Goal: Transaction & Acquisition: Purchase product/service

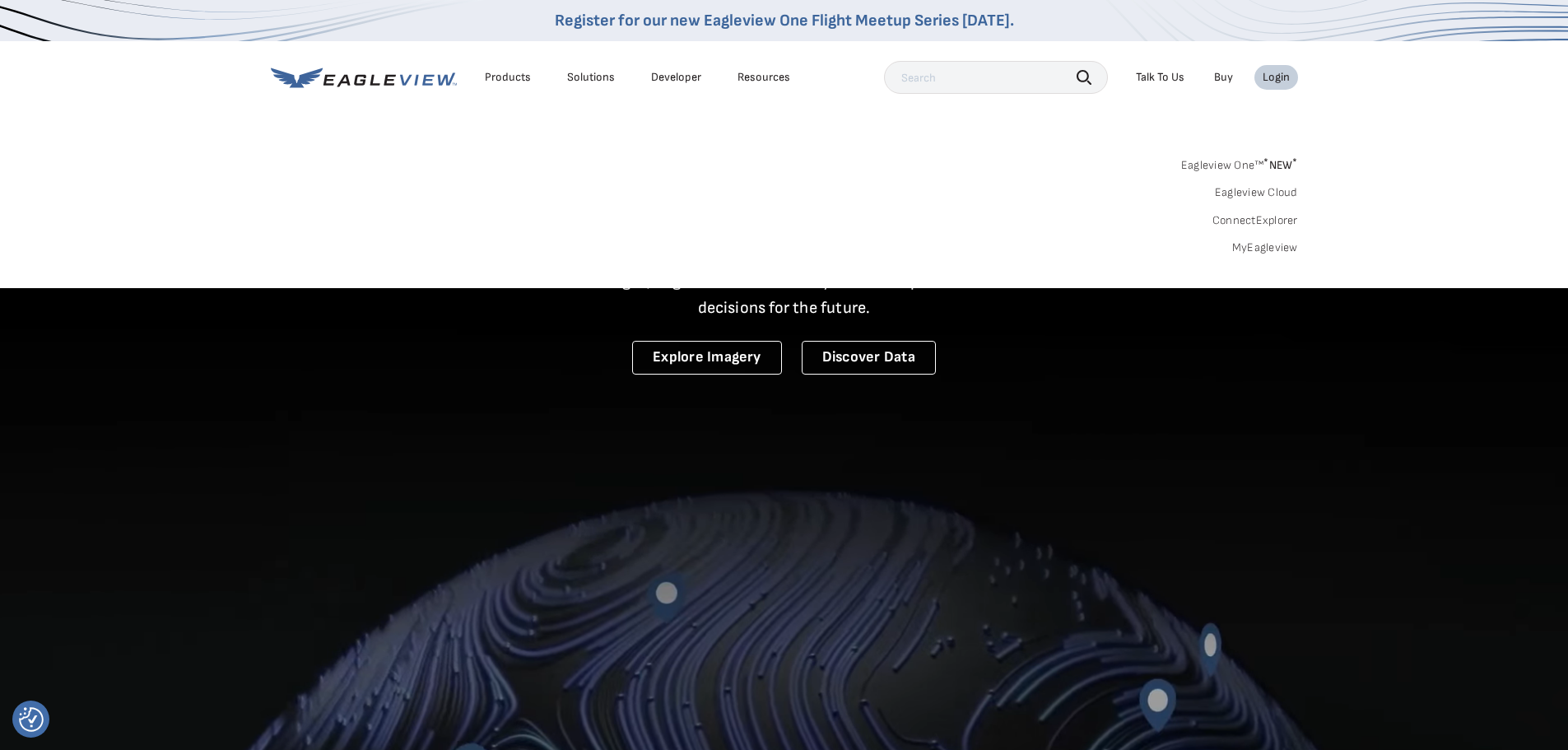
click at [1262, 245] on link "MyEagleview" at bounding box center [1265, 248] width 66 height 15
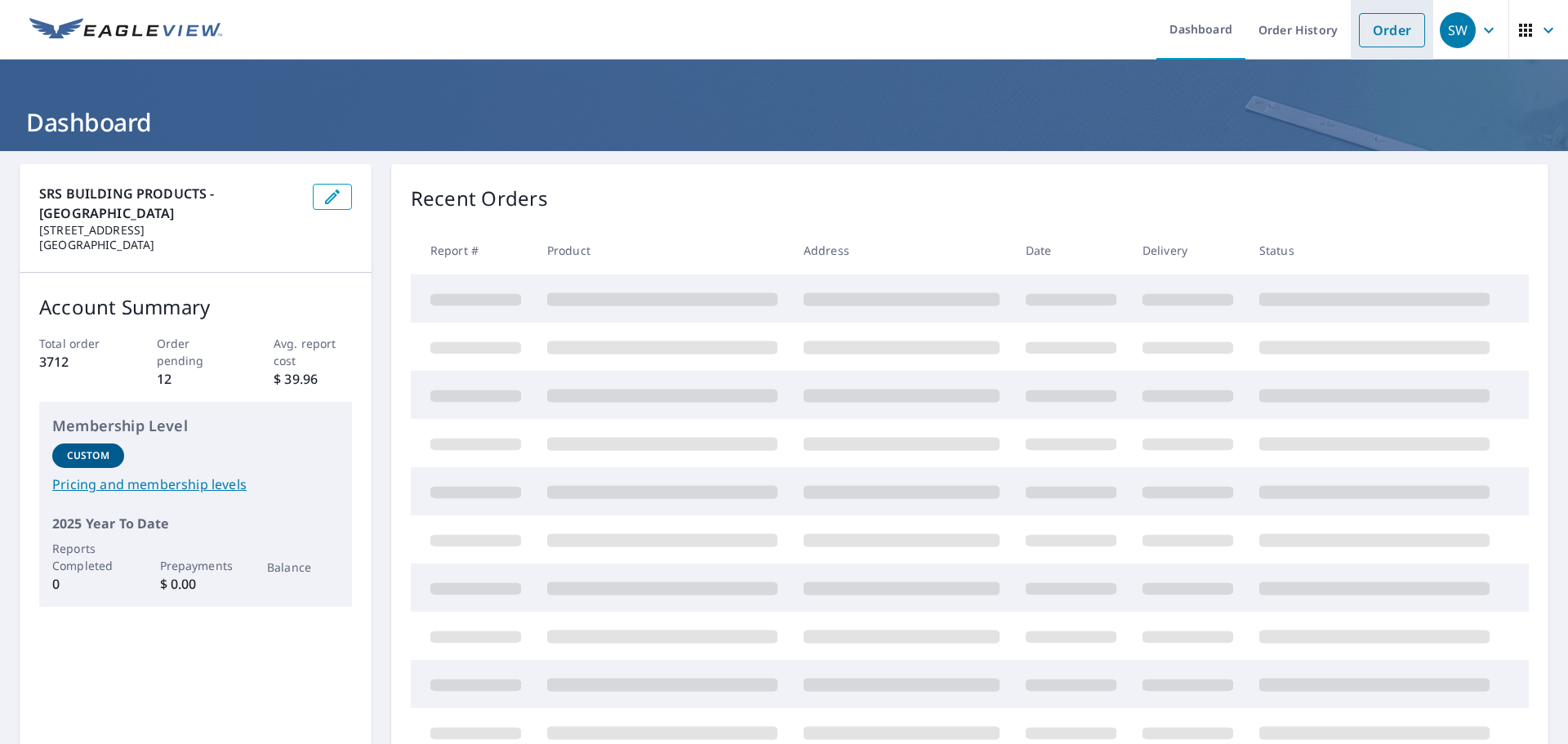
click at [1376, 38] on link "Order" at bounding box center [1391, 29] width 66 height 34
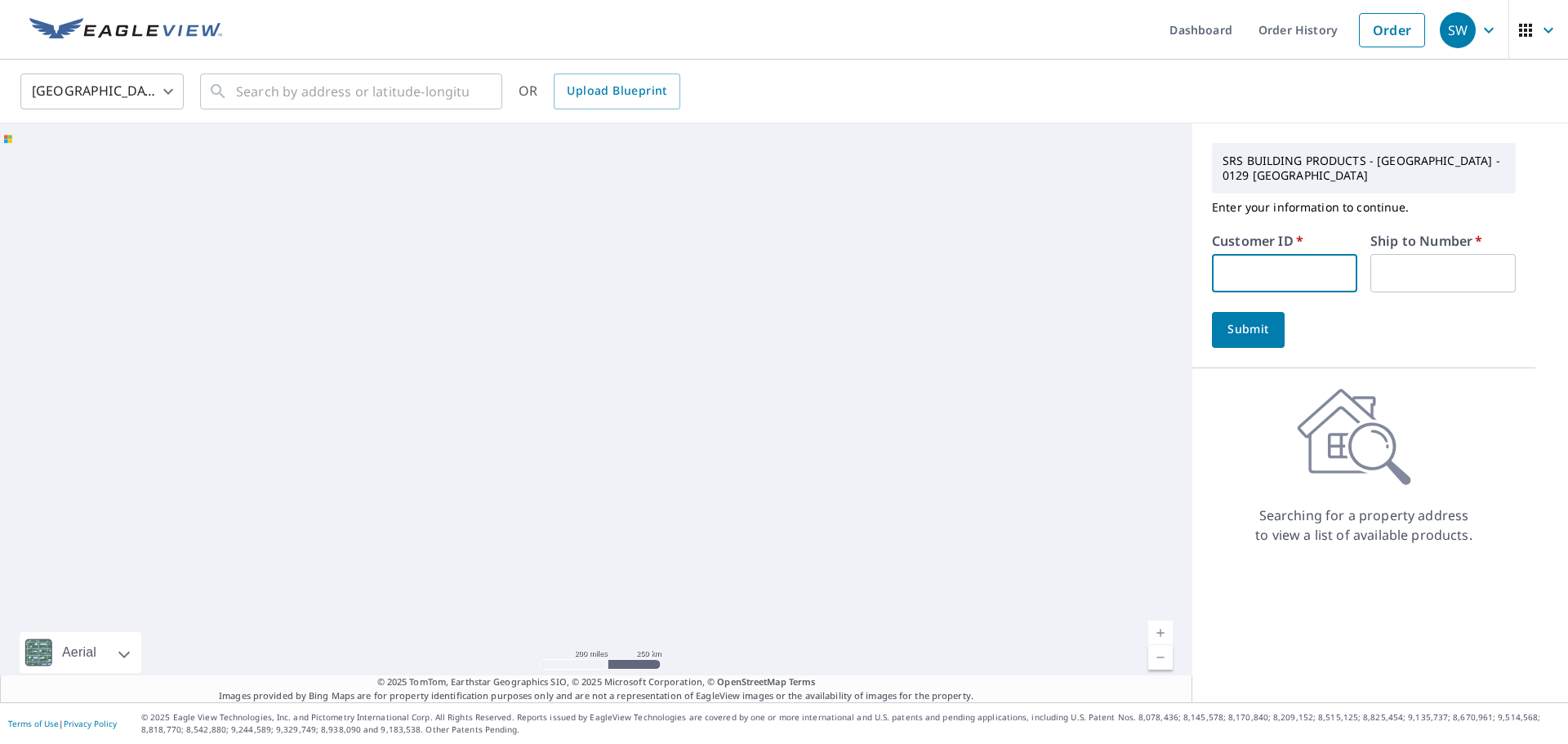
click at [1266, 264] on input "text" at bounding box center [1285, 273] width 145 height 39
type input "S035573"
click at [1398, 274] on input "text" at bounding box center [1443, 273] width 145 height 39
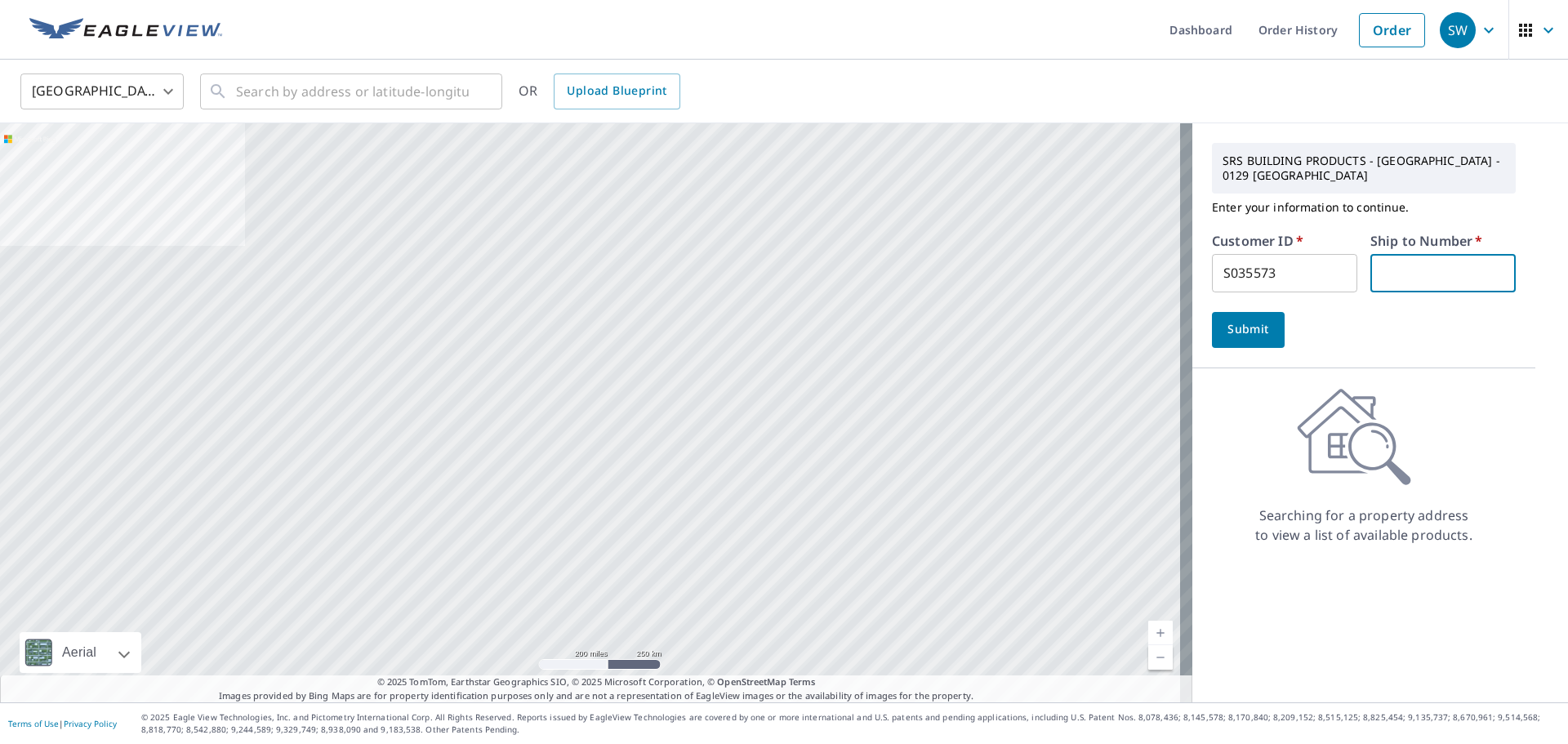
type input "1"
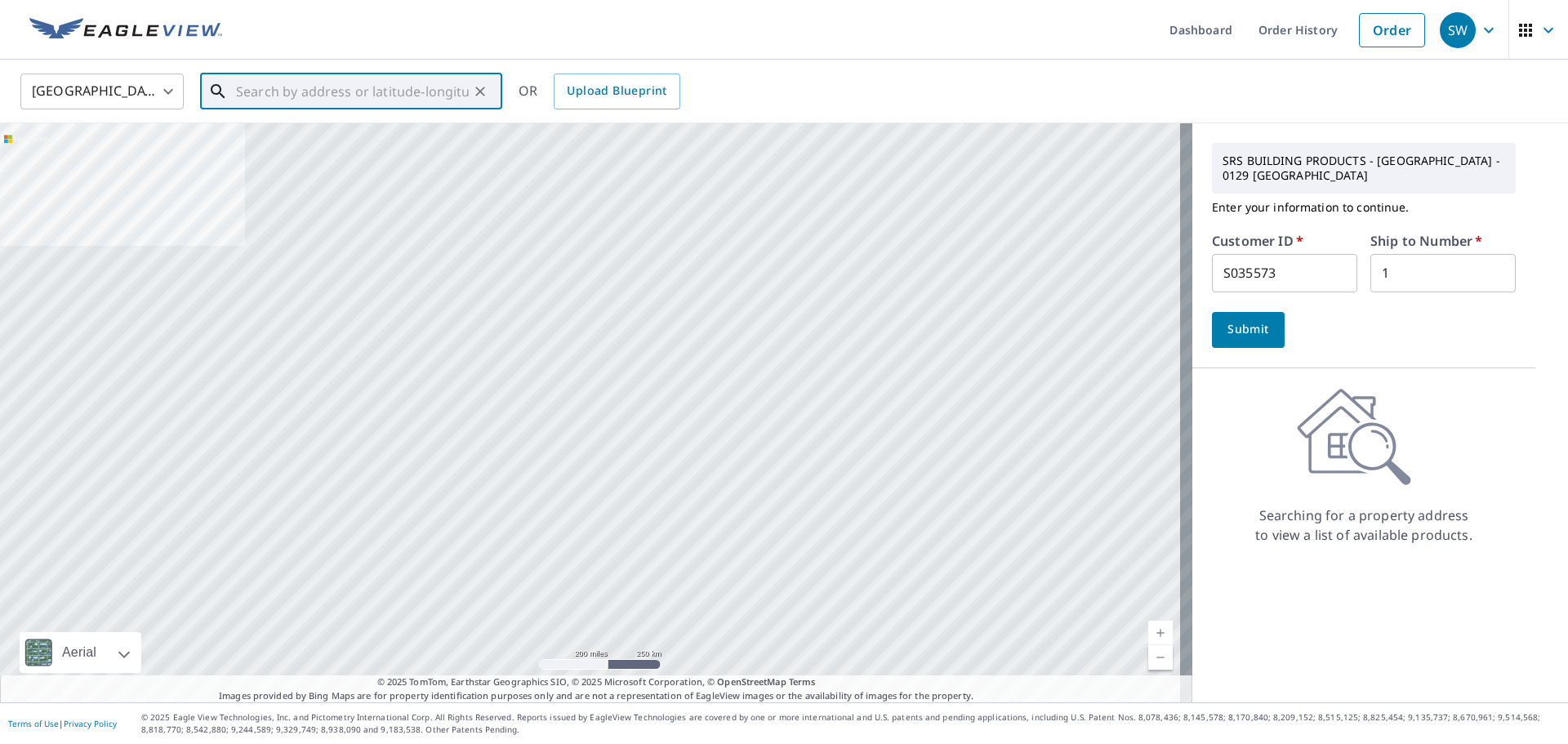
click at [299, 94] on input "text" at bounding box center [352, 92] width 233 height 46
paste input "4213 Cravens Point Road"
click at [398, 98] on input "4213 Cravens Point Road" at bounding box center [352, 92] width 233 height 46
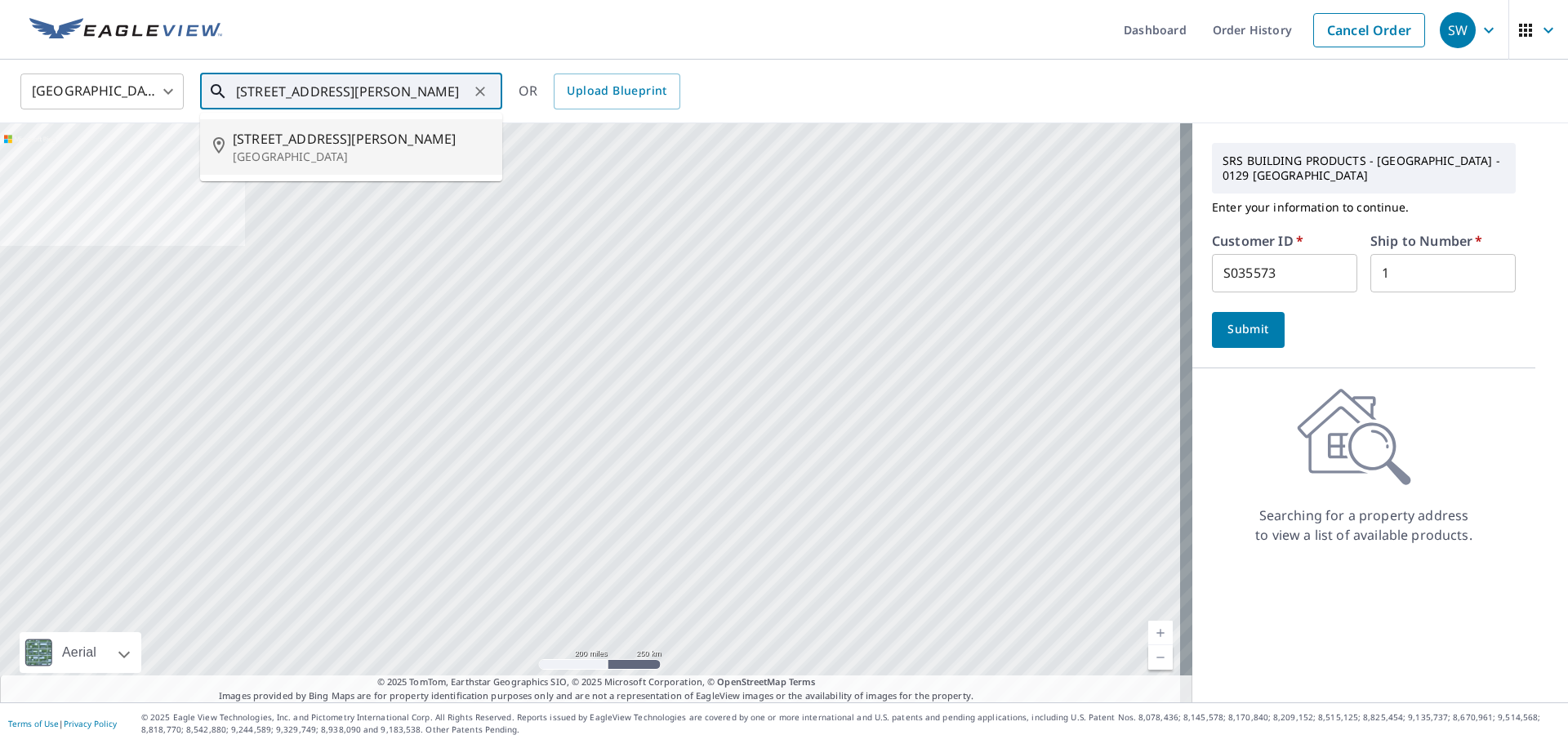
click at [377, 147] on span "[STREET_ADDRESS][PERSON_NAME]" at bounding box center [361, 138] width 257 height 19
type input "4213 Cravens Point Rd Wilmington, NC 28409"
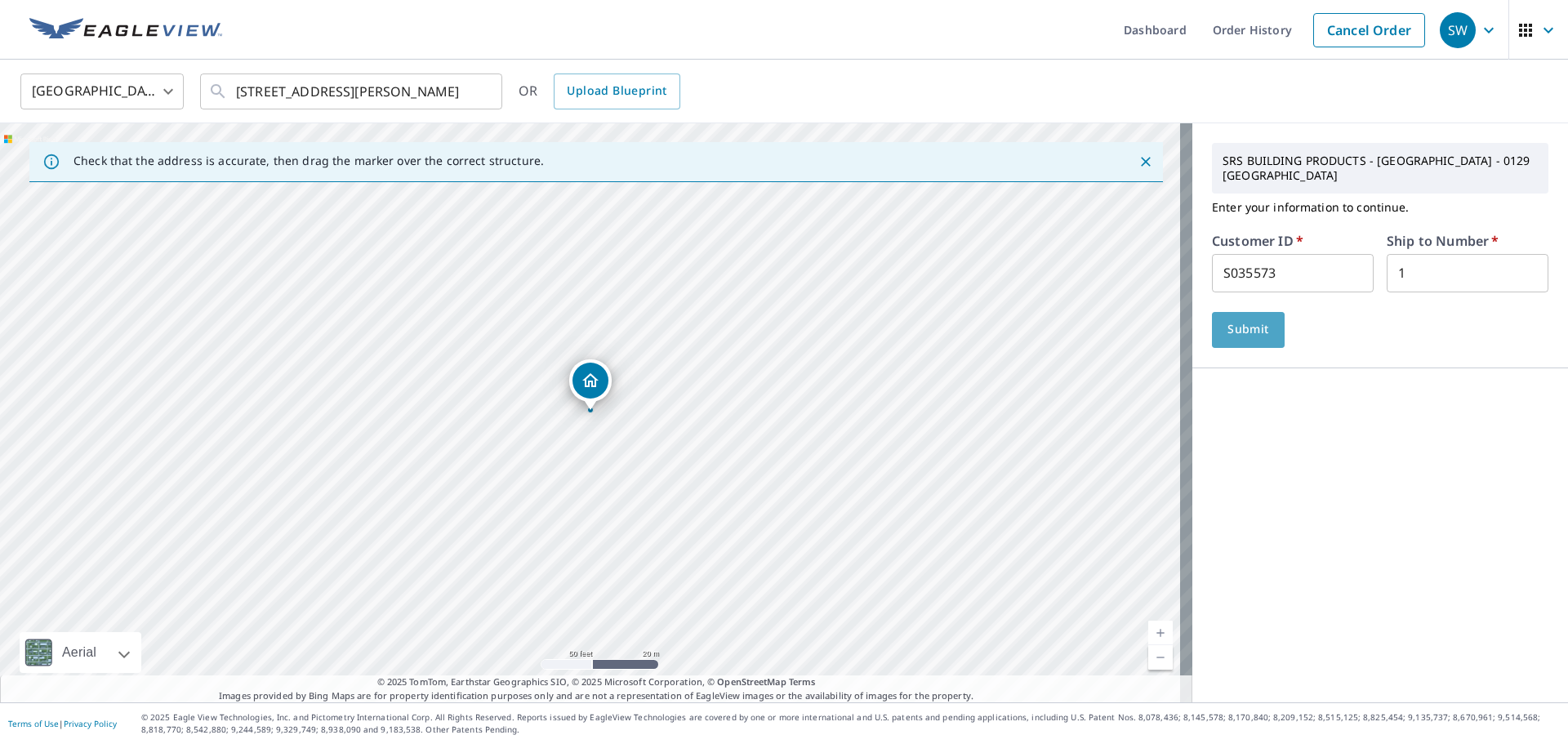
click at [1228, 320] on span "Submit" at bounding box center [1248, 330] width 47 height 20
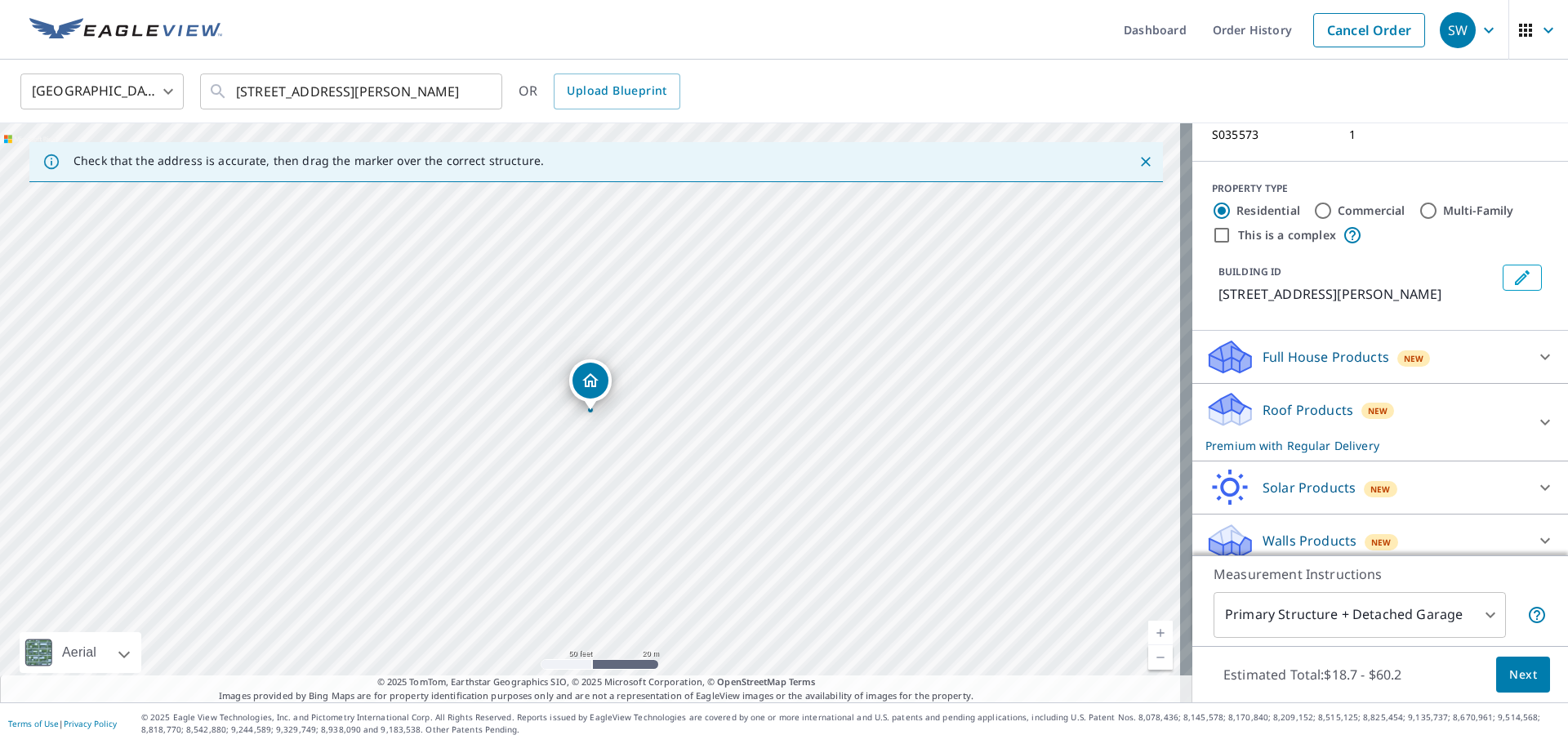
scroll to position [177, 0]
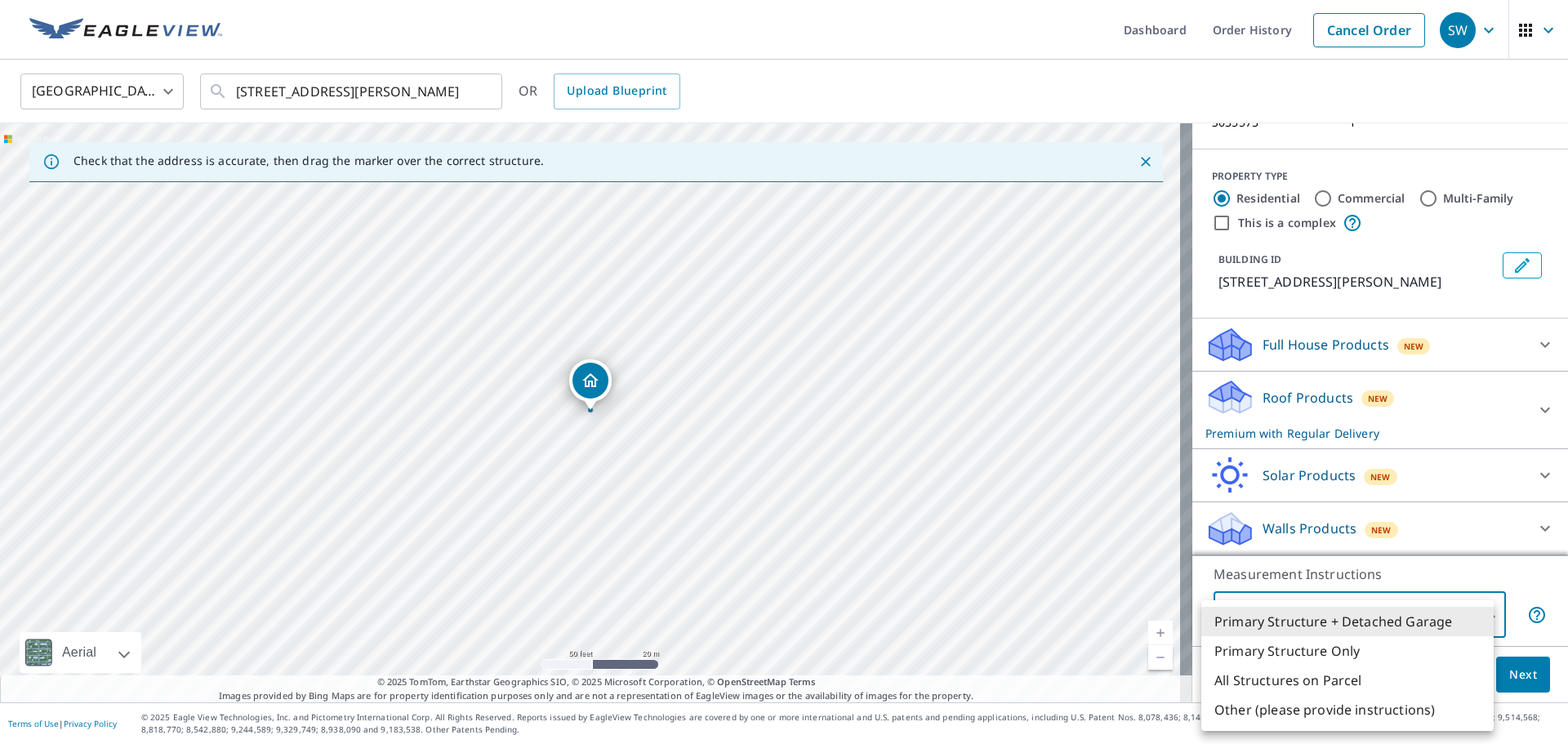
click at [1278, 613] on body "SW SW Dashboard Order History Cancel Order SW United States US ​ 4213 Cravens P…" at bounding box center [784, 372] width 1568 height 744
click at [1272, 656] on li "Primary Structure Only" at bounding box center [1347, 651] width 293 height 29
type input "2"
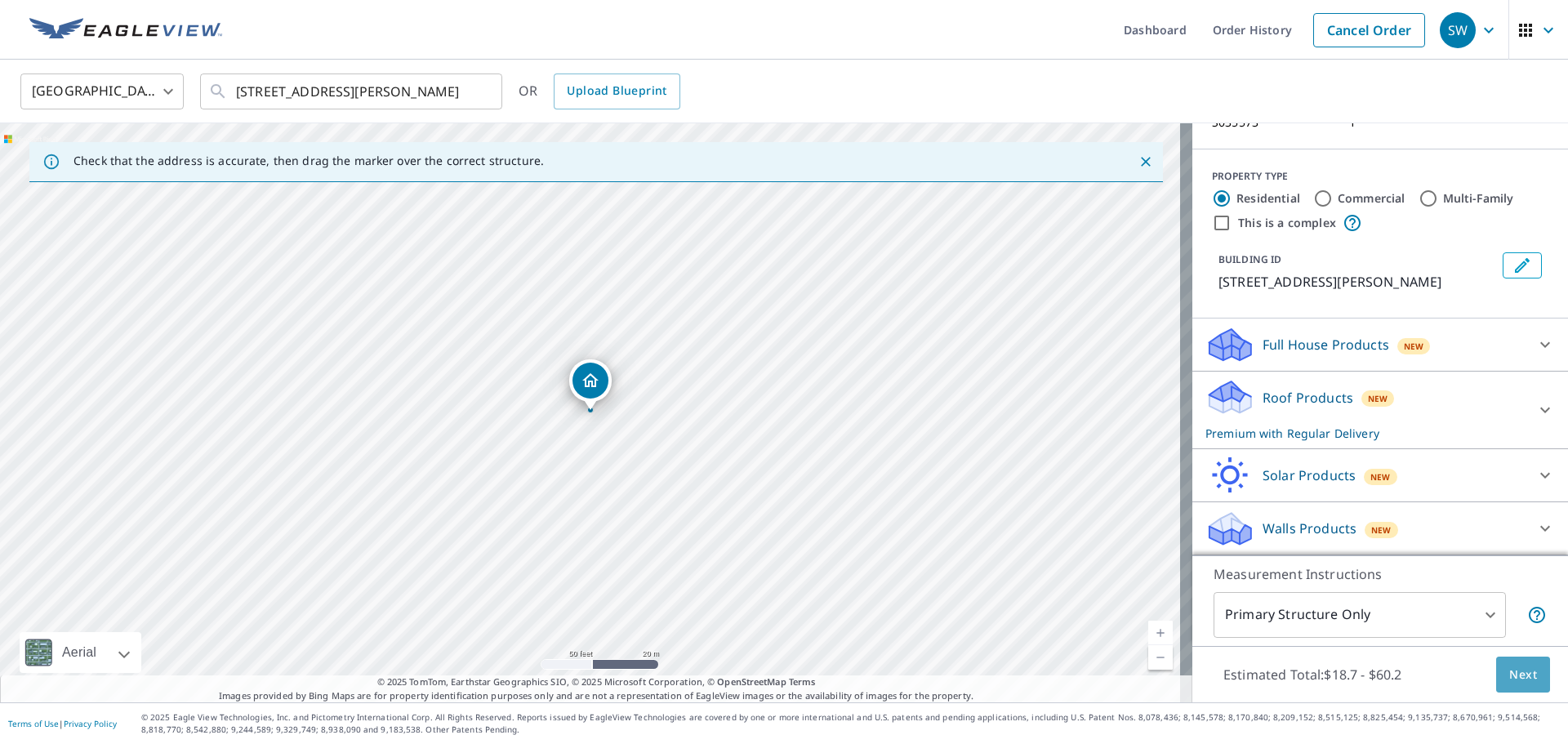
click at [1509, 665] on span "Next" at bounding box center [1523, 675] width 28 height 20
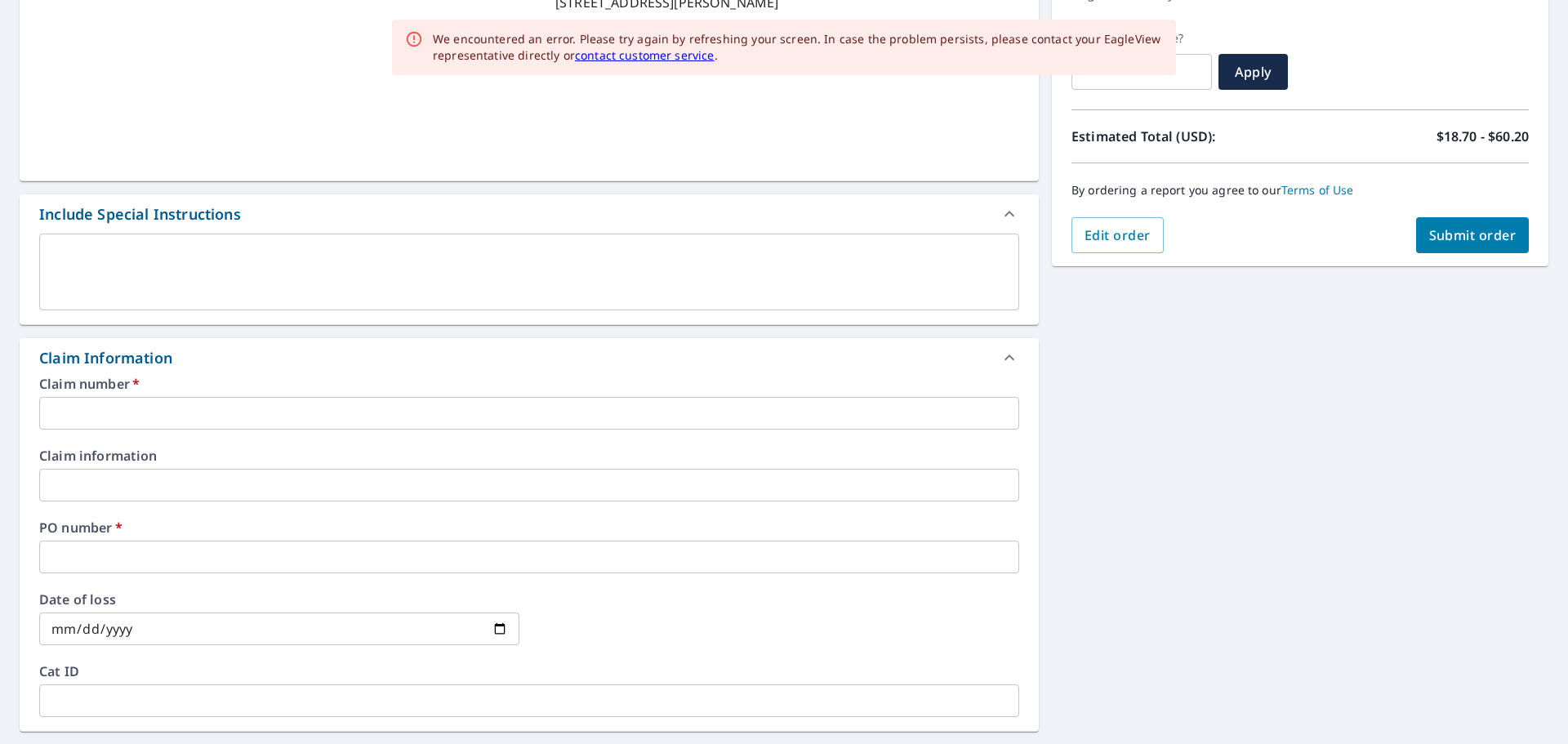
scroll to position [272, 0]
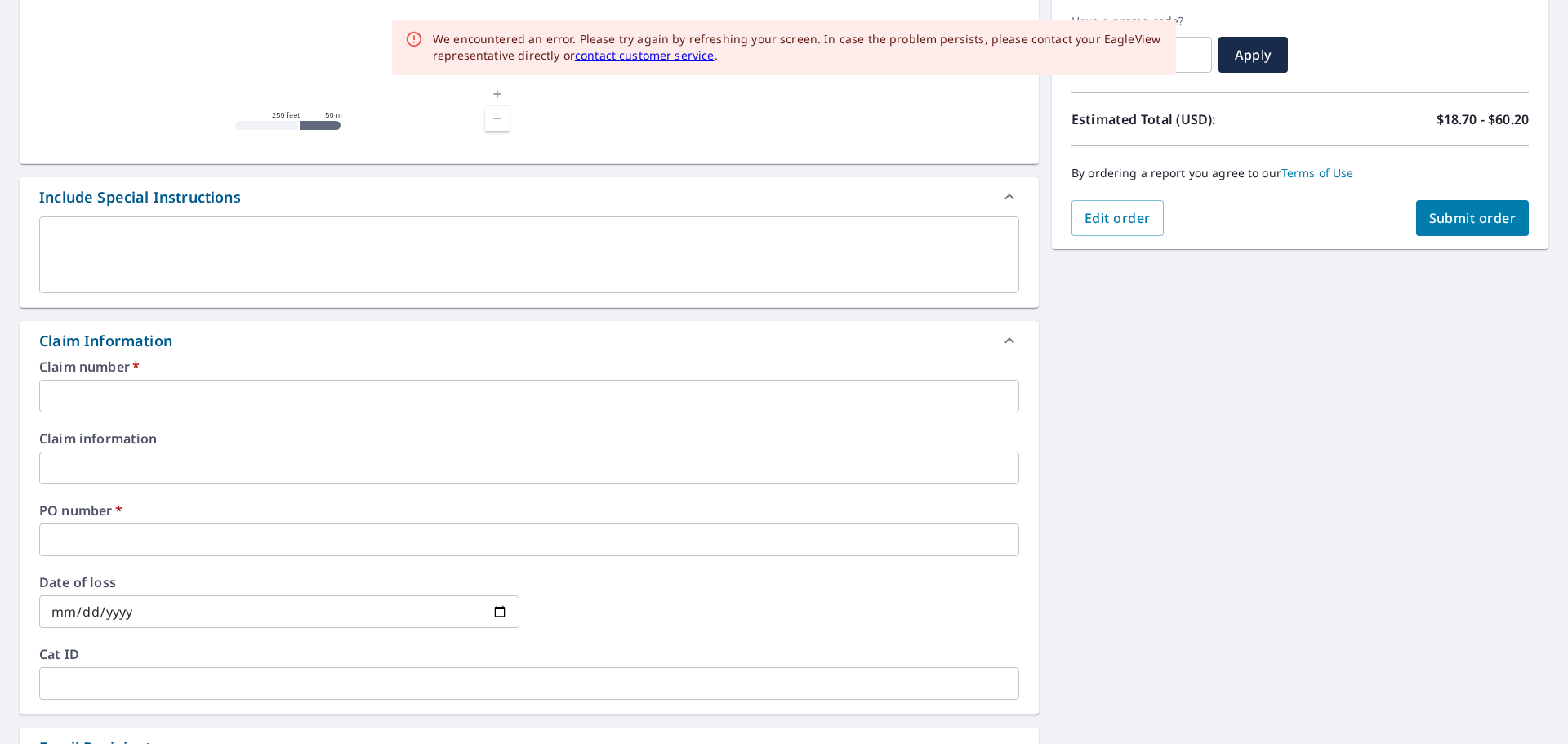
click at [199, 394] on input "text" at bounding box center [529, 396] width 980 height 32
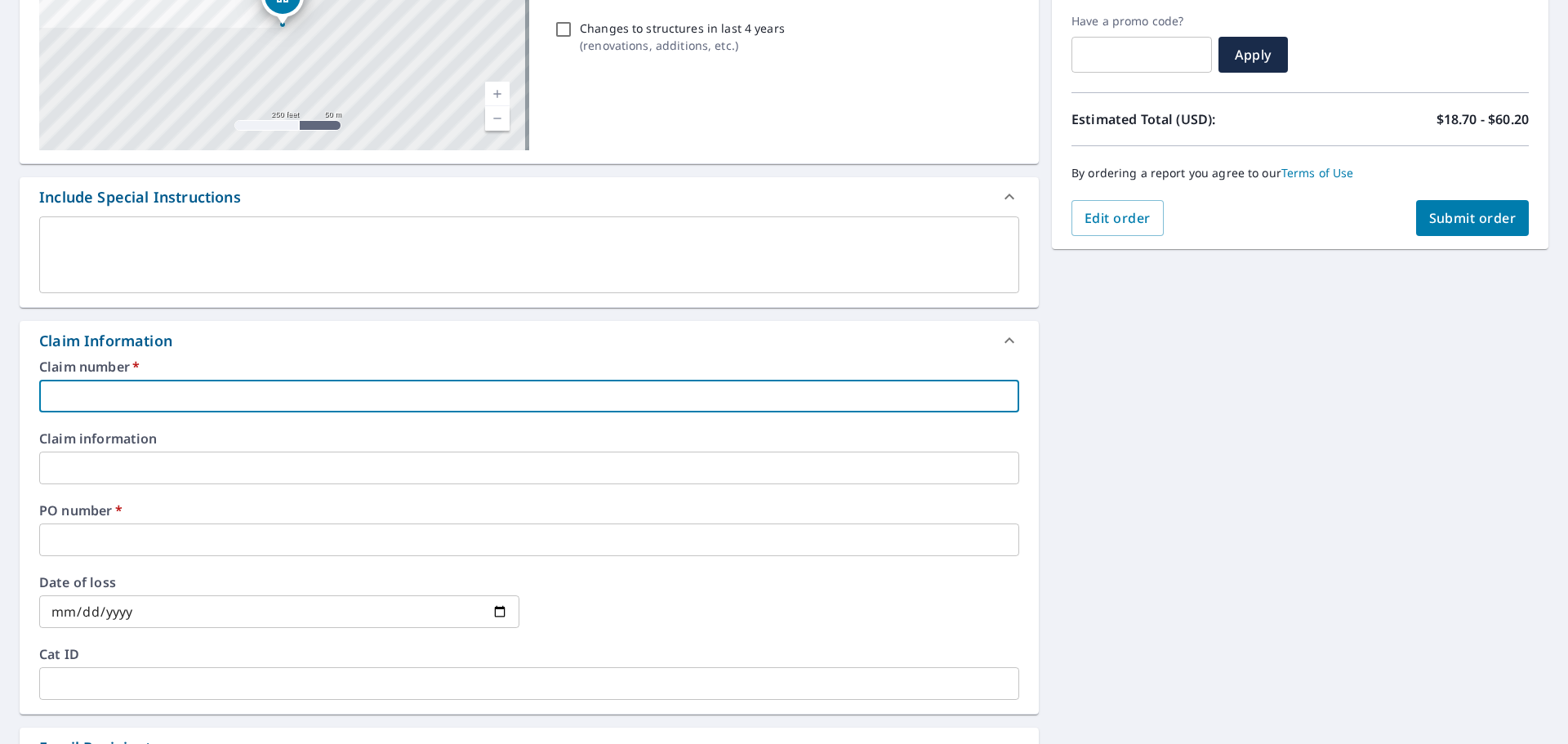
type input "S035573"
checkbox input "true"
click at [112, 540] on input "text" at bounding box center [529, 540] width 980 height 32
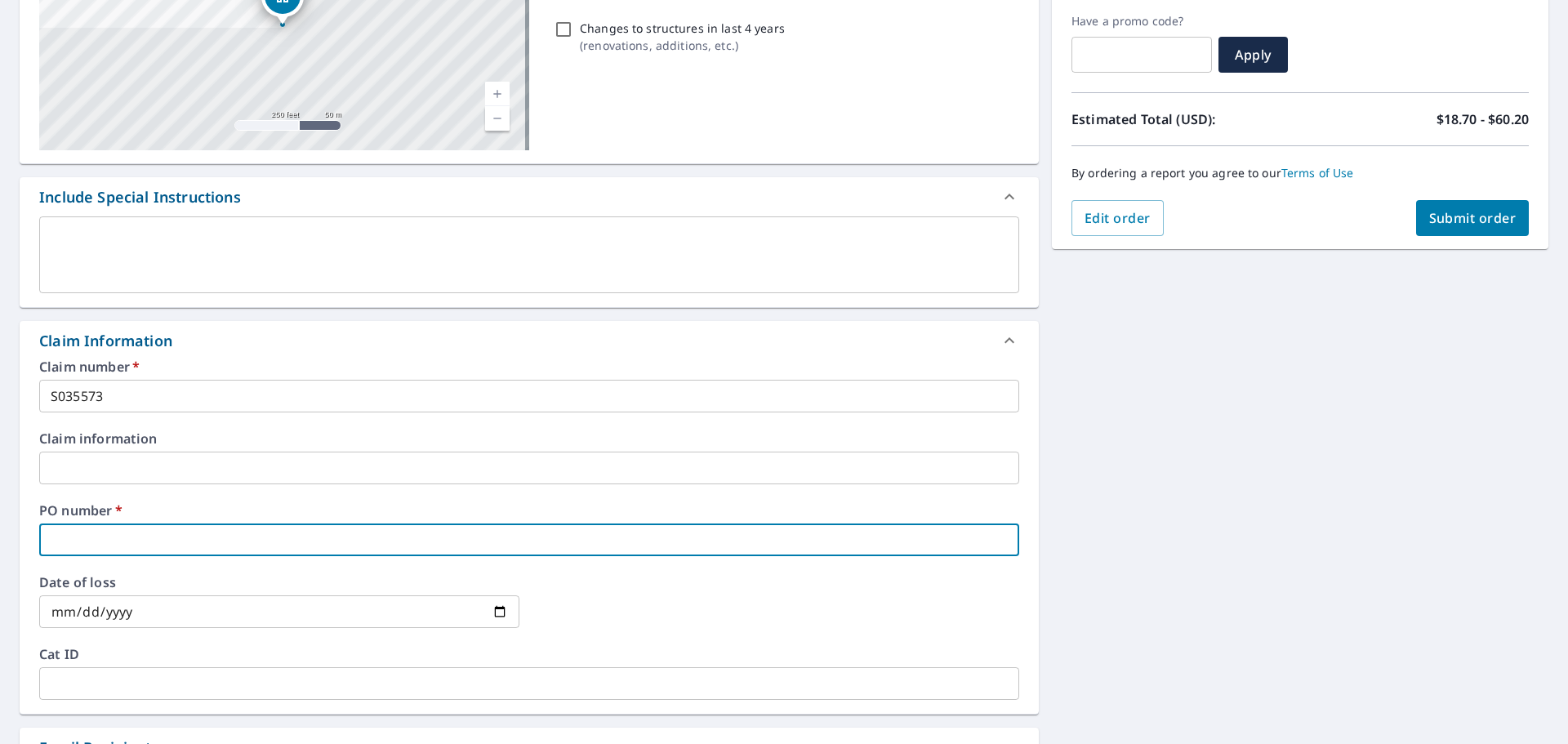
paste input "4213 Cravens Point Road"
type input "4213 Cravens Point Road"
checkbox input "true"
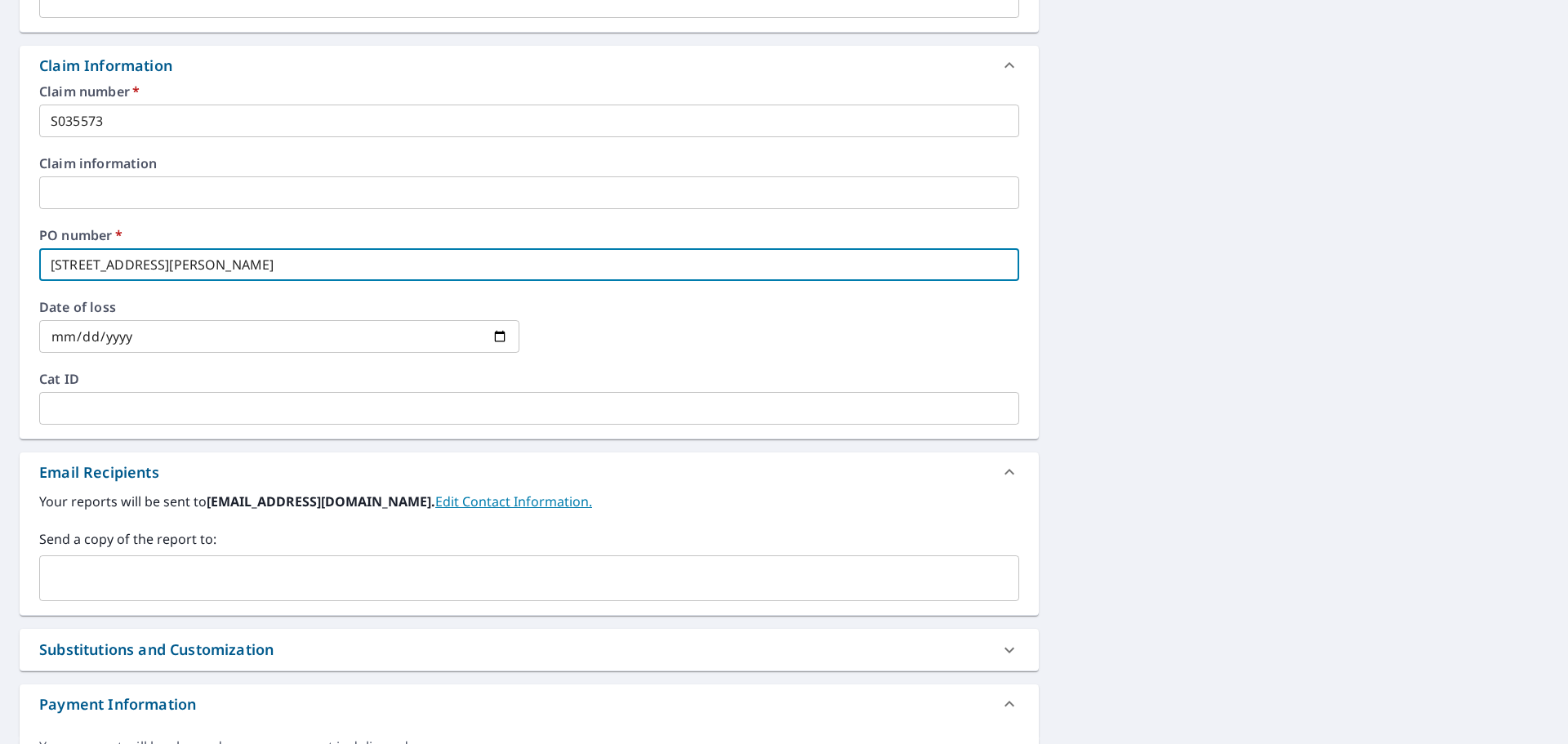
scroll to position [572, 0]
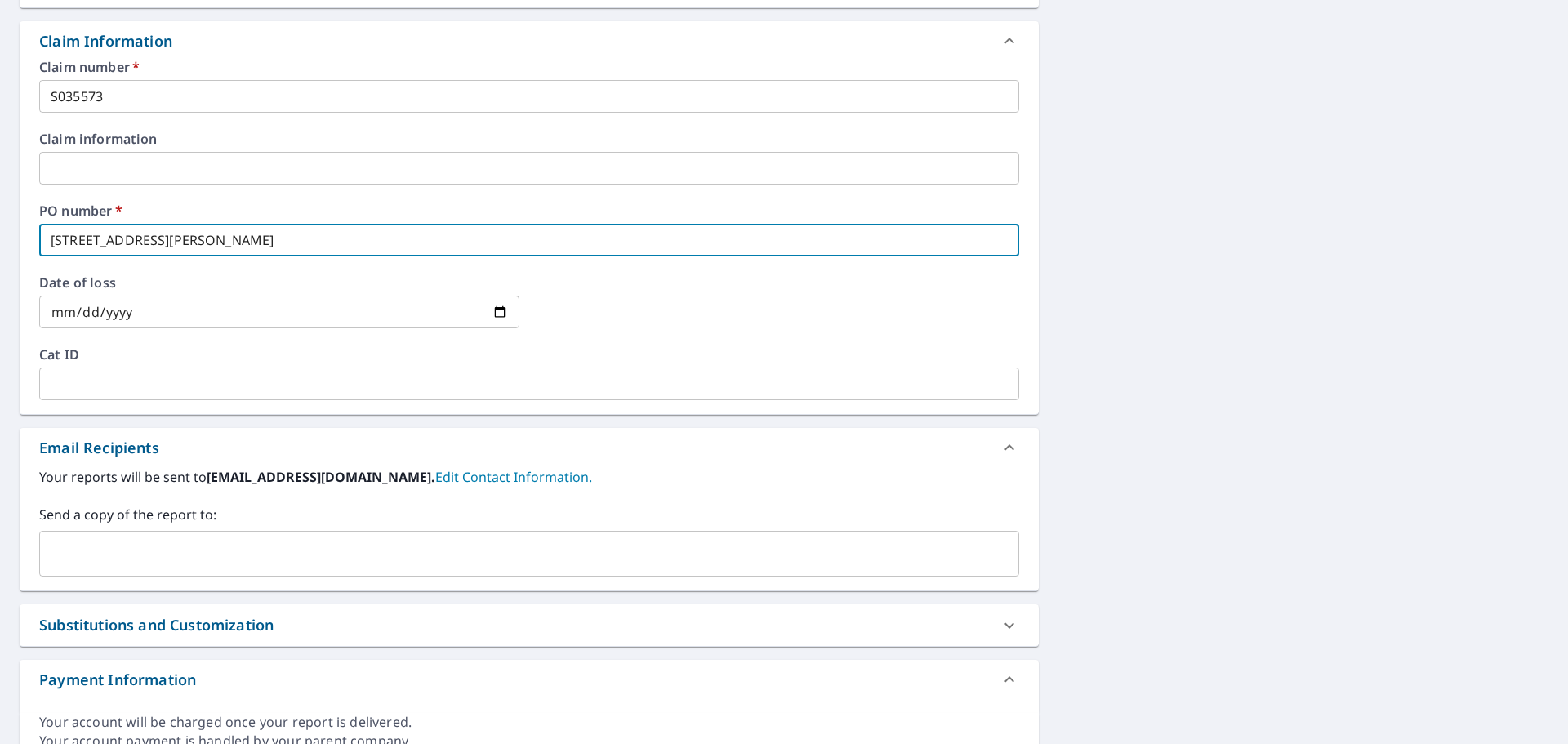
type input "4213 Cravens Point Road"
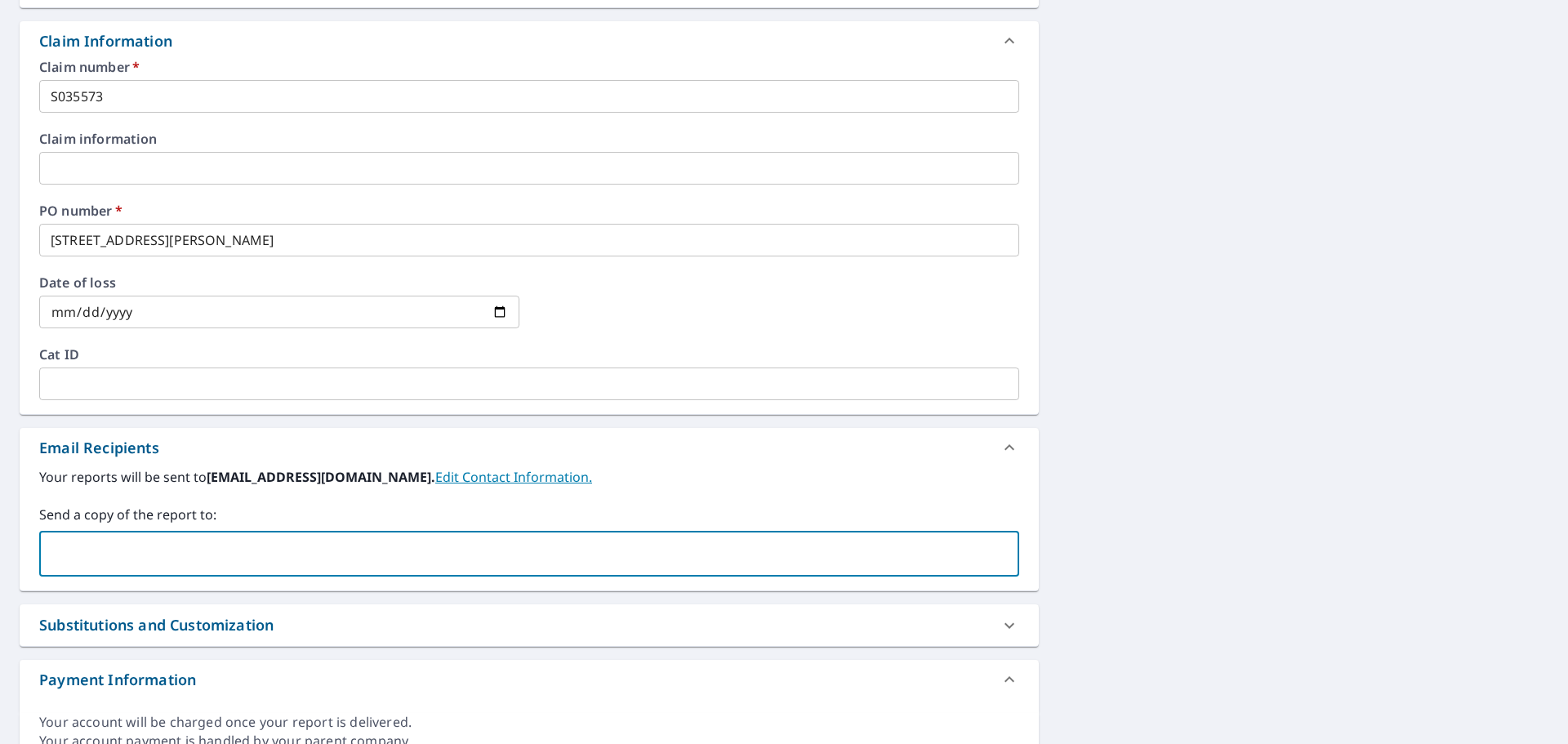
click at [164, 557] on input "text" at bounding box center [517, 554] width 940 height 31
paste input "[PERSON_NAME][EMAIL_ADDRESS][DOMAIN_NAME]"
type input "[PERSON_NAME][EMAIL_ADDRESS][DOMAIN_NAME]"
checkbox input "true"
paste input "[PERSON_NAME][EMAIL_ADDRESS][DOMAIN_NAME]"
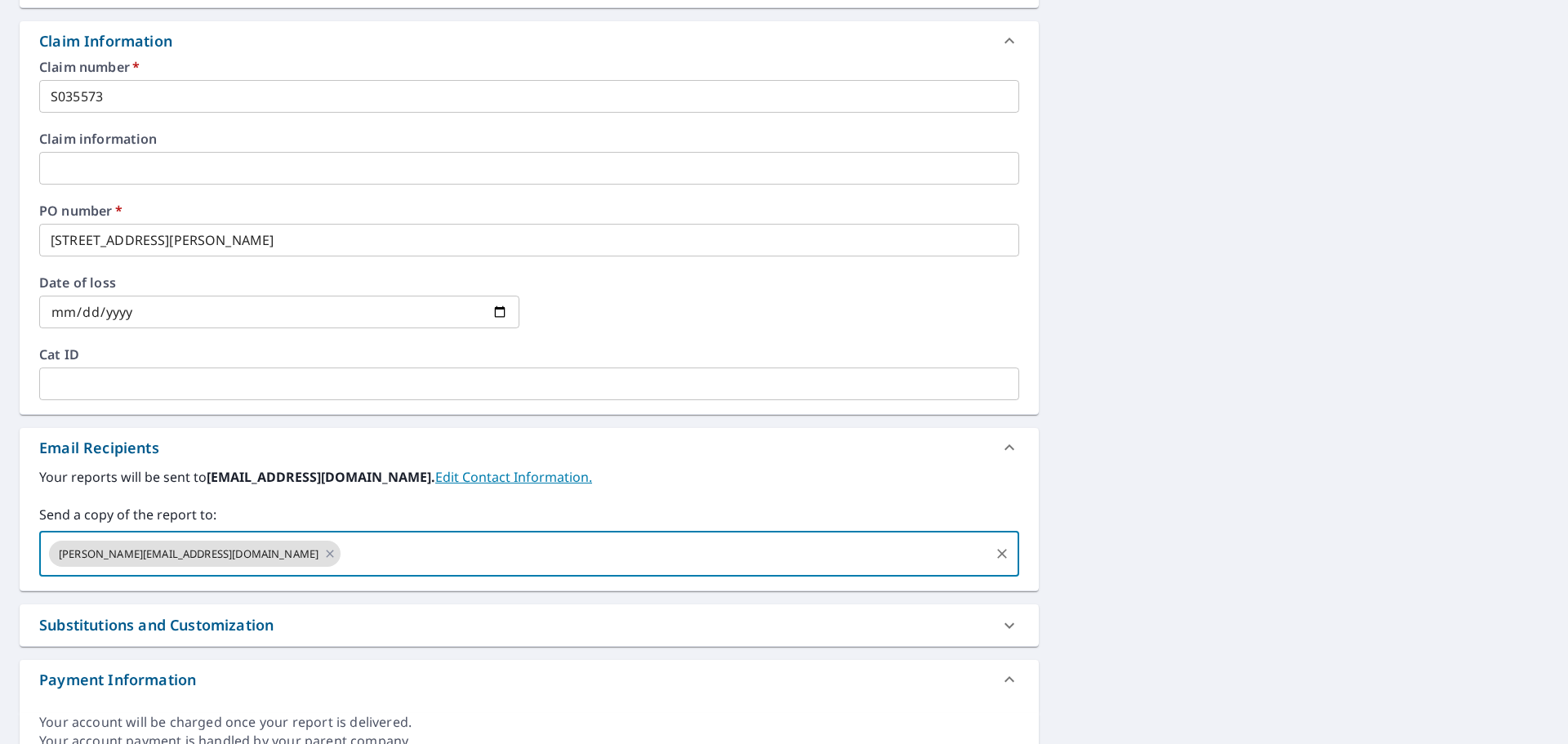
type input "[PERSON_NAME][EMAIL_ADDRESS][DOMAIN_NAME]"
checkbox input "true"
click at [640, 552] on input "text" at bounding box center [813, 554] width 348 height 31
paste input "[PERSON_NAME][EMAIL_ADDRESS][DOMAIN_NAME]"
type input "[PERSON_NAME][EMAIL_ADDRESS][DOMAIN_NAME]"
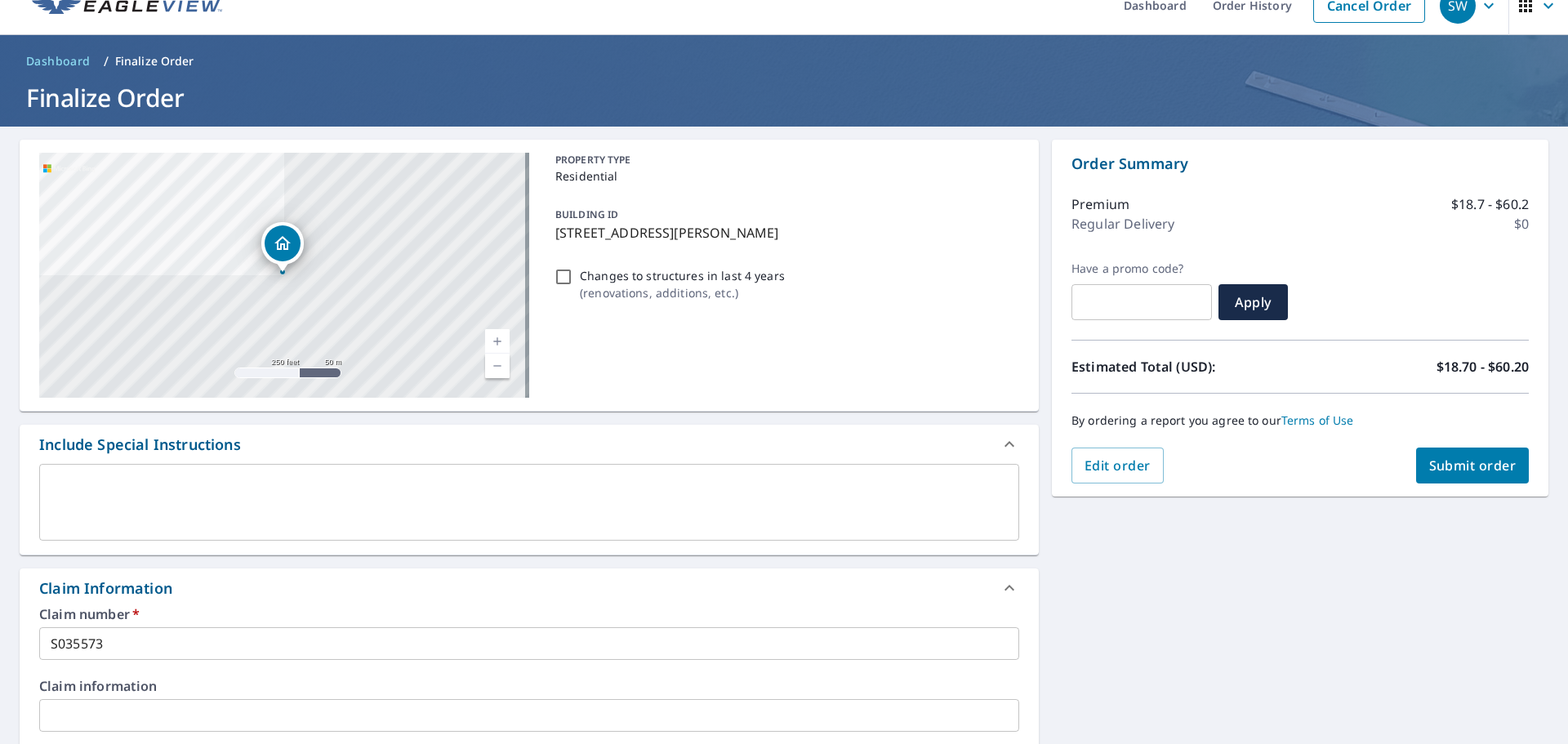
scroll to position [0, 0]
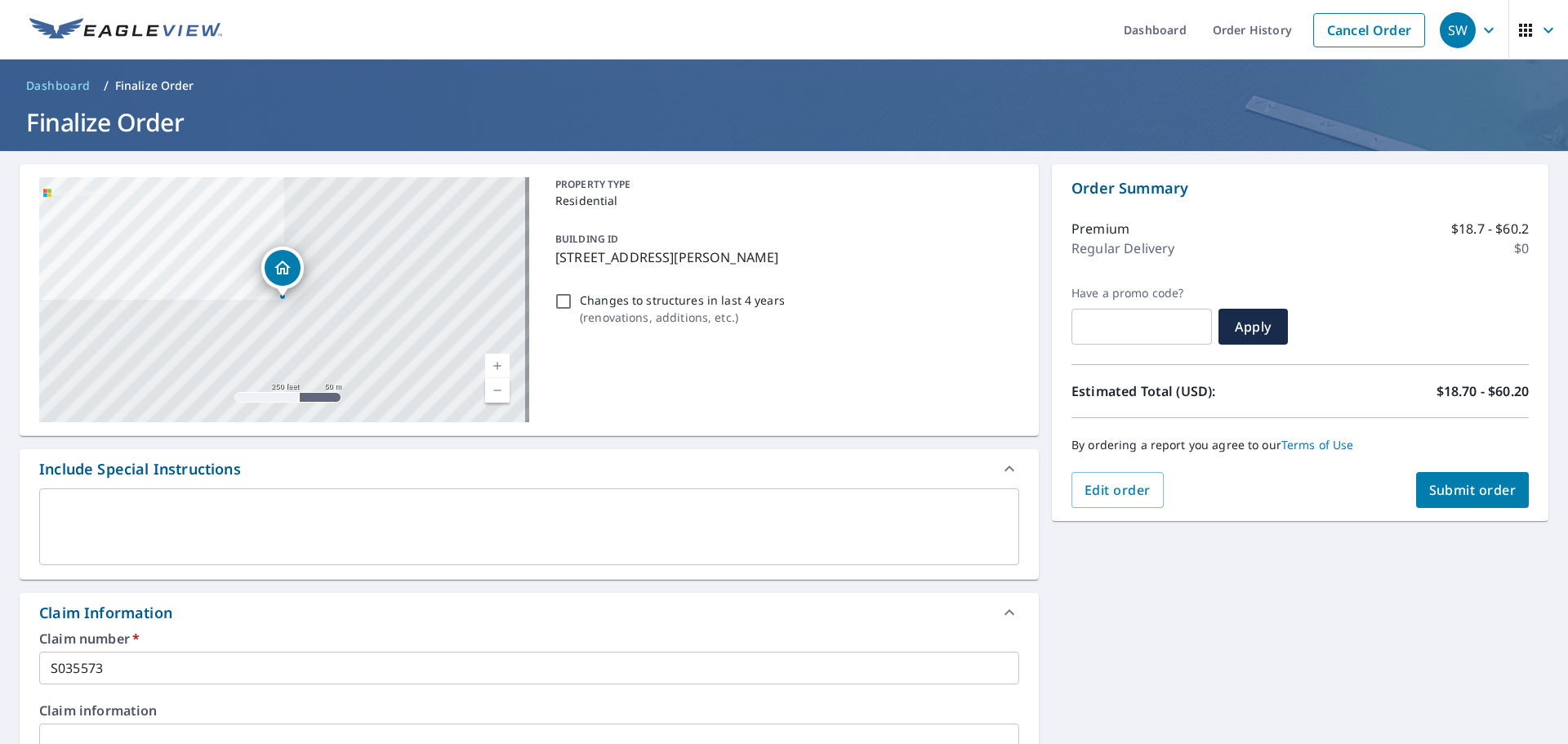
click at [1433, 489] on span "Submit order" at bounding box center [1472, 491] width 87 height 18
checkbox input "true"
